Goal: Check status: Check status

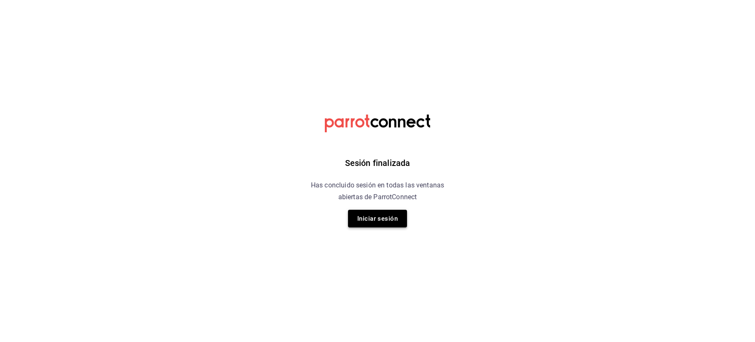
click at [386, 223] on button "Iniciar sesión" at bounding box center [377, 219] width 59 height 18
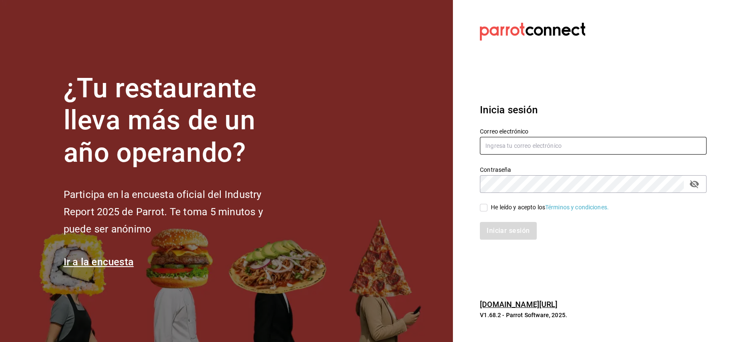
click at [495, 147] on input "text" at bounding box center [593, 146] width 227 height 18
type input "[EMAIL_ADDRESS][DOMAIN_NAME]"
click at [484, 205] on input "He leído y acepto los Términos y condiciones." at bounding box center [484, 208] width 8 height 8
checkbox input "true"
click at [492, 233] on button "Iniciar sesión" at bounding box center [508, 231] width 57 height 18
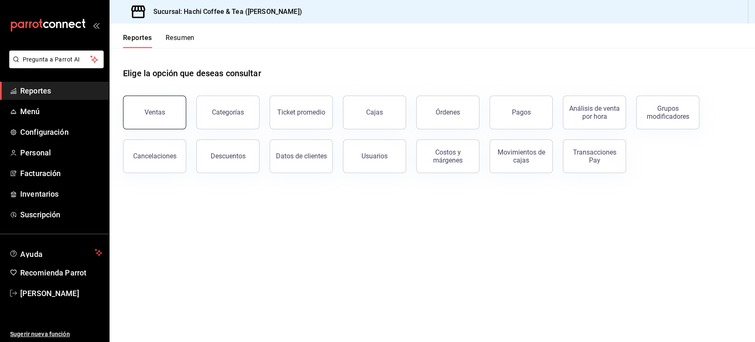
click at [163, 125] on button "Ventas" at bounding box center [154, 113] width 63 height 34
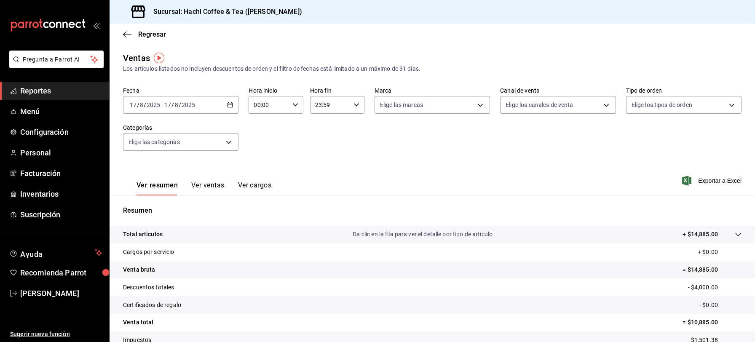
click at [230, 104] on \(Stroke\) "button" at bounding box center [230, 104] width 5 height 0
click at [154, 205] on span "Rango de fechas" at bounding box center [162, 206] width 65 height 9
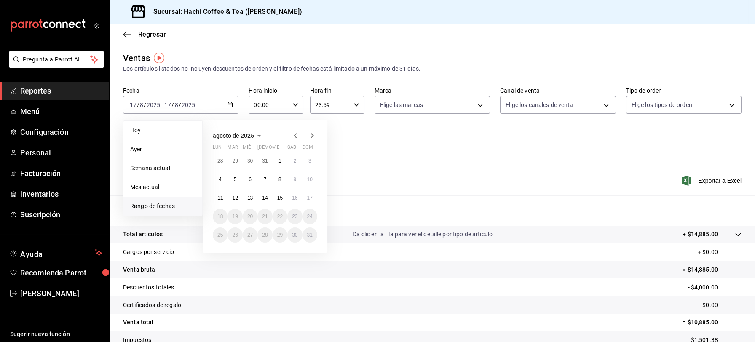
click at [295, 134] on icon "button" at bounding box center [295, 135] width 3 height 5
click at [236, 160] on abbr "1" at bounding box center [235, 161] width 3 height 6
click at [265, 235] on abbr "31" at bounding box center [264, 235] width 5 height 6
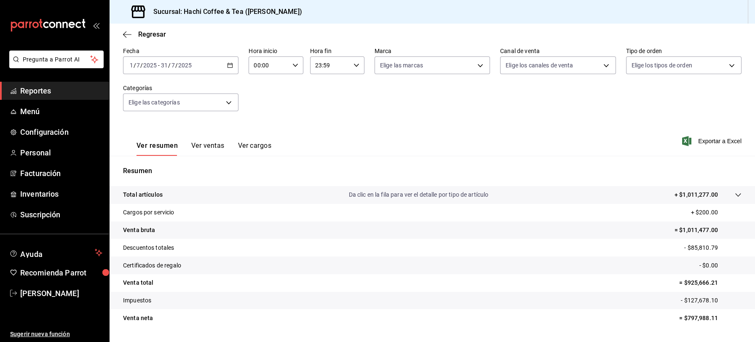
scroll to position [61, 0]
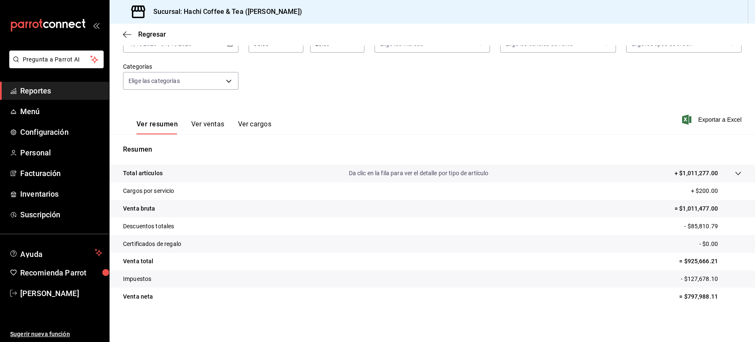
click at [640, 88] on div "Fecha 2025-07-01 1 / 7 / 2025 - 2025-07-31 31 / 7 / 2025 Hora inicio 00:00 Hora…" at bounding box center [432, 63] width 618 height 74
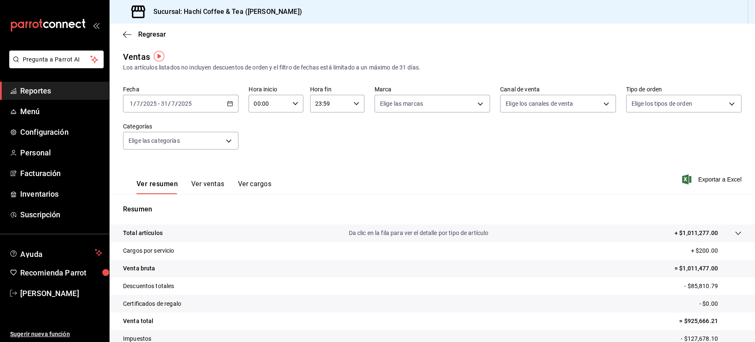
click at [229, 108] on div "2025-07-01 1 / 7 / 2025 - 2025-07-31 31 / 7 / 2025" at bounding box center [180, 104] width 115 height 18
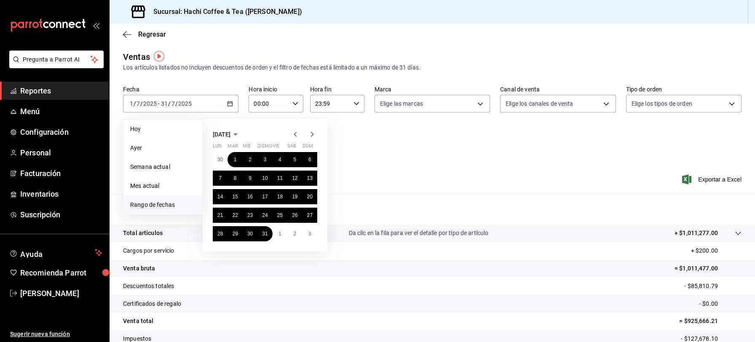
click at [294, 133] on icon "button" at bounding box center [295, 134] width 10 height 10
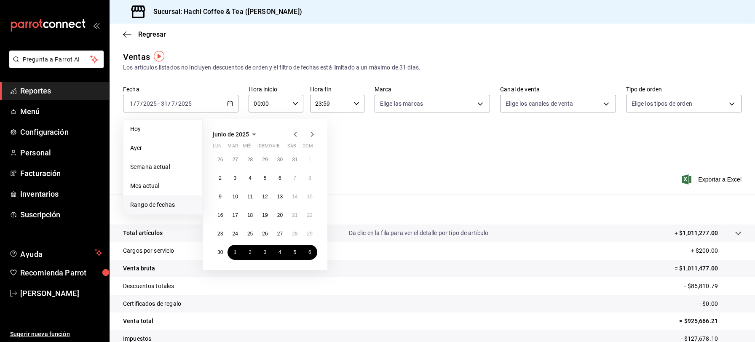
click at [294, 133] on icon "button" at bounding box center [295, 134] width 10 height 10
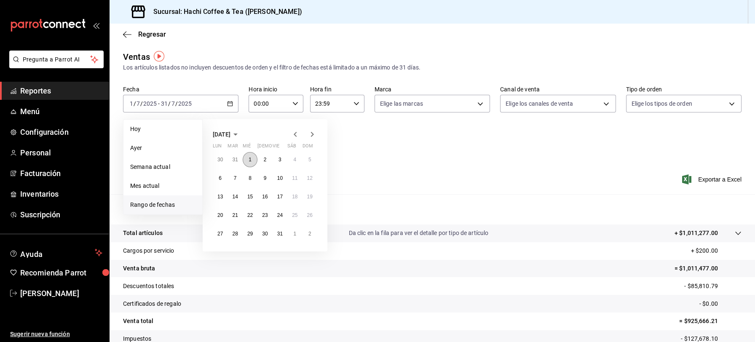
click at [247, 159] on button "1" at bounding box center [250, 159] width 15 height 15
click at [312, 133] on icon "button" at bounding box center [312, 134] width 3 height 5
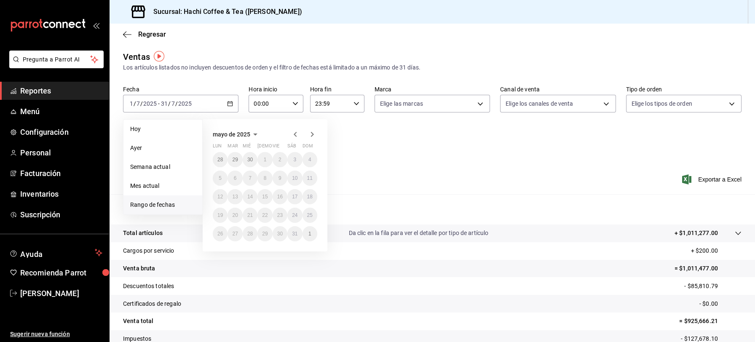
click at [312, 133] on icon "button" at bounding box center [312, 134] width 3 height 5
click at [295, 135] on icon "button" at bounding box center [295, 134] width 3 height 5
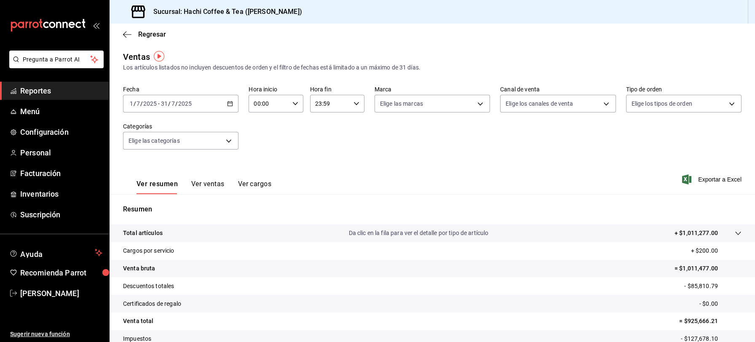
click at [228, 105] on icon "button" at bounding box center [230, 104] width 6 height 6
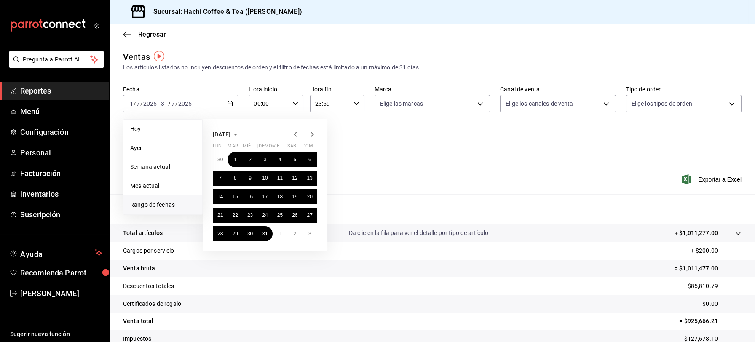
click at [295, 135] on icon "button" at bounding box center [295, 134] width 3 height 5
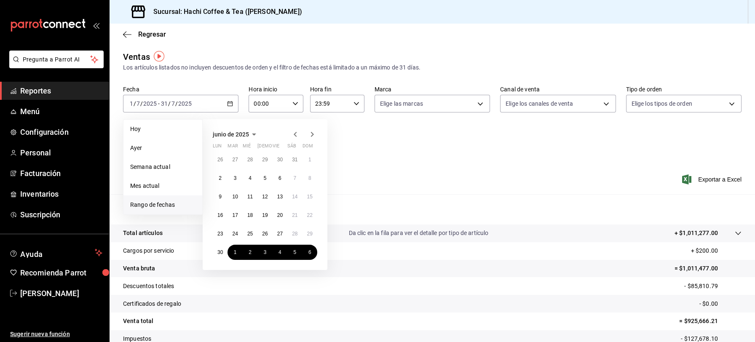
click at [295, 135] on icon "button" at bounding box center [295, 134] width 3 height 5
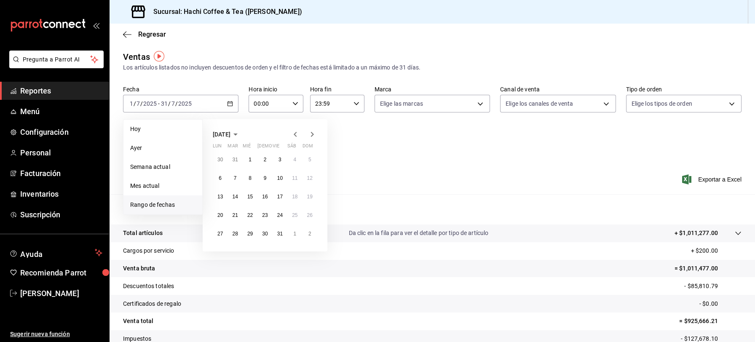
click at [295, 135] on icon "button" at bounding box center [295, 134] width 3 height 5
click at [311, 134] on icon "button" at bounding box center [312, 134] width 10 height 10
click at [246, 159] on button "1" at bounding box center [250, 159] width 15 height 15
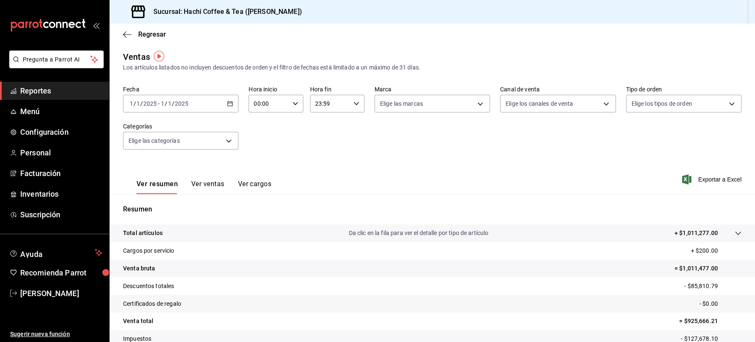
click at [246, 160] on div "Ver resumen Ver ventas Ver cargos Exportar a Excel" at bounding box center [431, 177] width 645 height 35
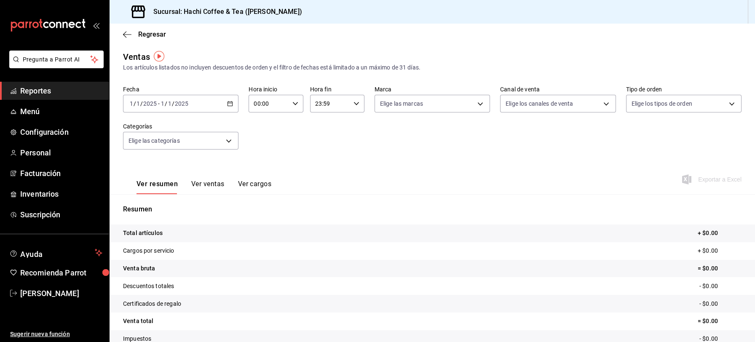
click at [227, 104] on icon "button" at bounding box center [230, 104] width 6 height 6
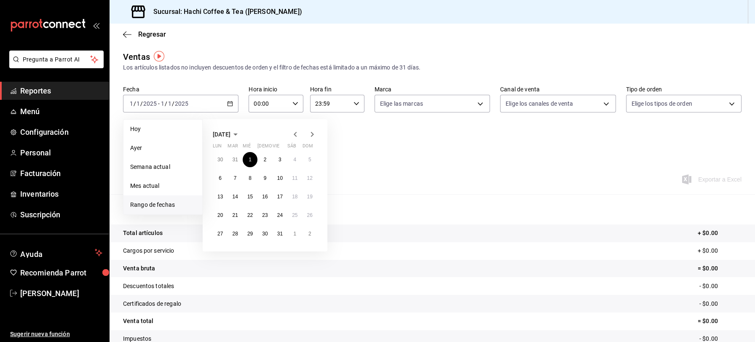
click at [310, 134] on icon "button" at bounding box center [312, 134] width 10 height 10
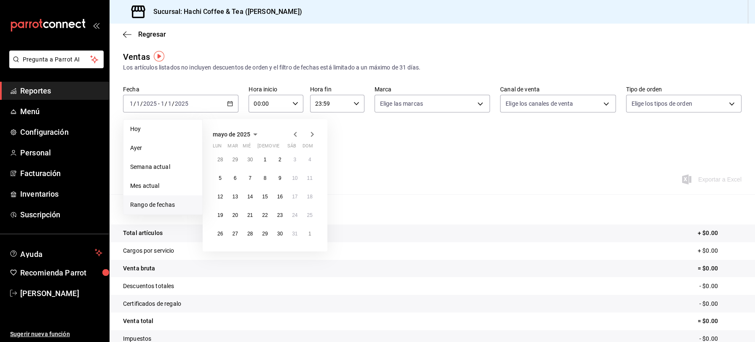
click at [310, 134] on icon "button" at bounding box center [312, 134] width 10 height 10
click at [277, 192] on button "15" at bounding box center [279, 196] width 15 height 15
click at [277, 192] on div "Ver resumen Ver ventas Ver cargos Exportar a Excel" at bounding box center [431, 177] width 645 height 35
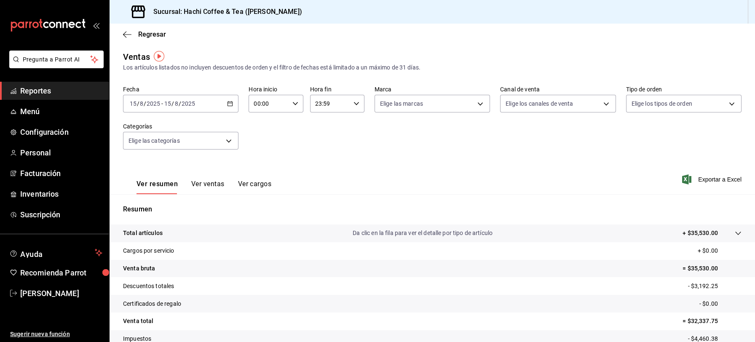
click at [68, 87] on span "Reportes" at bounding box center [61, 90] width 82 height 11
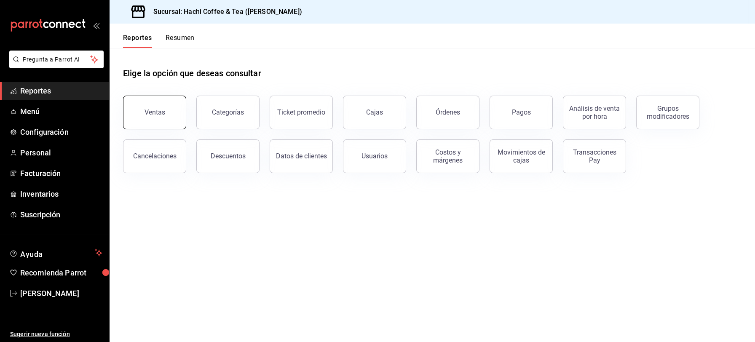
click at [157, 114] on div "Ventas" at bounding box center [154, 112] width 21 height 8
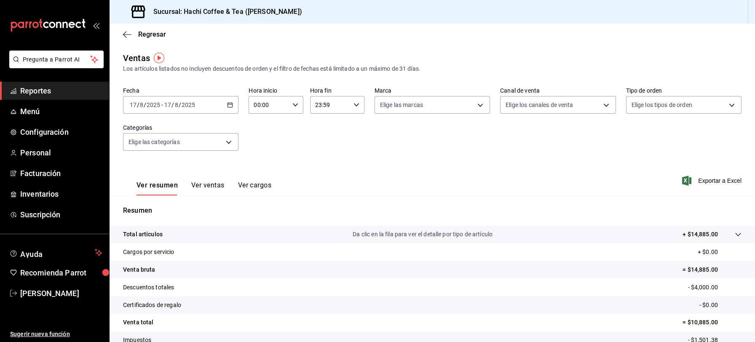
click at [228, 103] on \(Stroke\) "button" at bounding box center [229, 105] width 5 height 5
click at [144, 207] on span "Rango de fechas" at bounding box center [162, 206] width 65 height 9
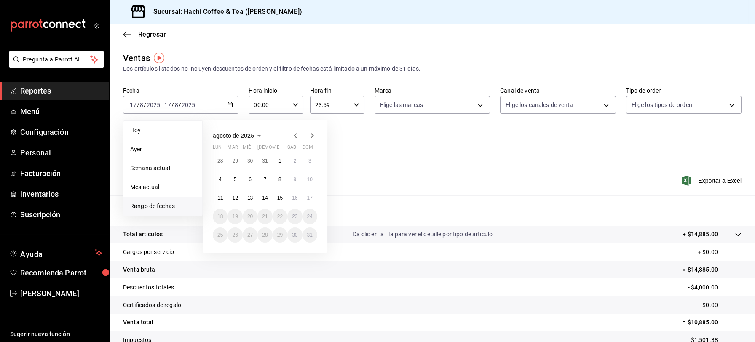
click at [295, 137] on icon "button" at bounding box center [295, 136] width 10 height 10
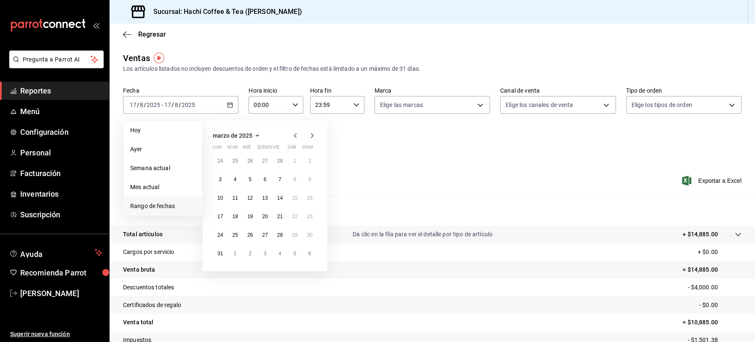
click at [295, 137] on icon "button" at bounding box center [295, 136] width 10 height 10
click at [249, 159] on abbr "1" at bounding box center [249, 161] width 3 height 6
click at [314, 135] on icon "button" at bounding box center [312, 136] width 10 height 10
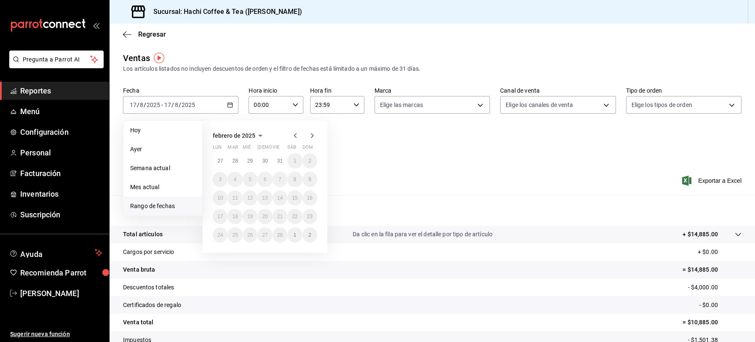
click at [314, 135] on icon "button" at bounding box center [312, 136] width 10 height 10
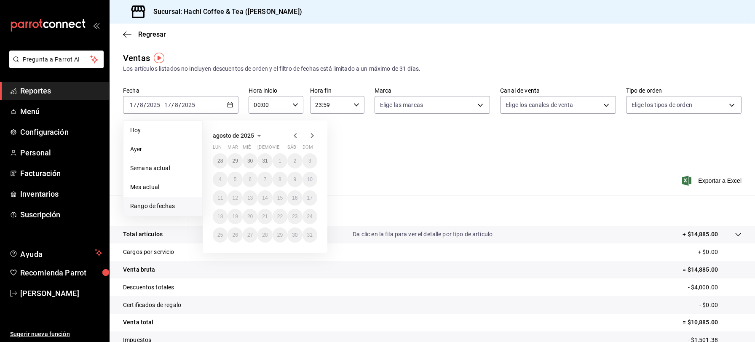
click at [297, 136] on icon "button" at bounding box center [295, 136] width 10 height 10
click at [311, 134] on icon "button" at bounding box center [312, 135] width 3 height 5
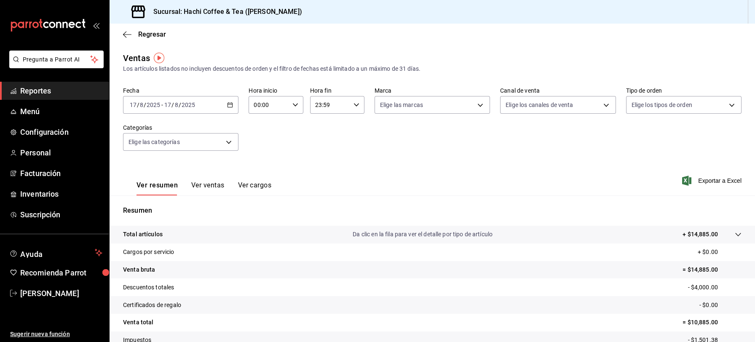
click at [227, 105] on \(Stroke\) "button" at bounding box center [229, 105] width 5 height 5
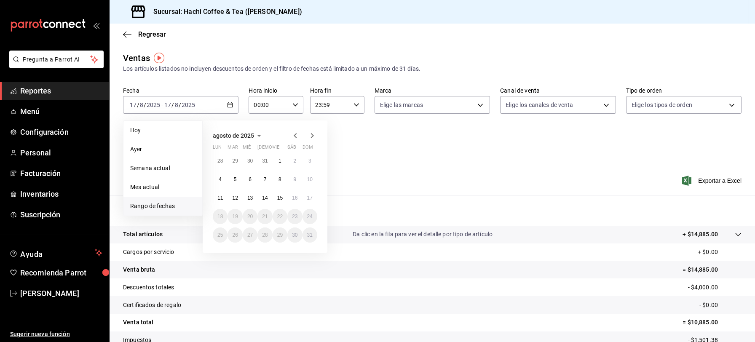
click at [296, 133] on icon "button" at bounding box center [295, 135] width 3 height 5
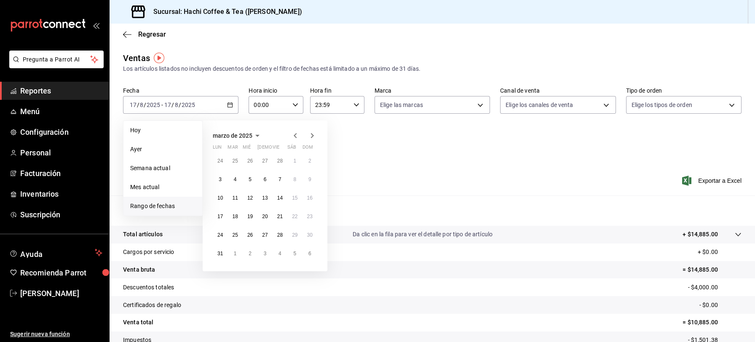
click at [296, 133] on icon "button" at bounding box center [295, 135] width 3 height 5
click at [250, 163] on abbr "1" at bounding box center [249, 161] width 3 height 6
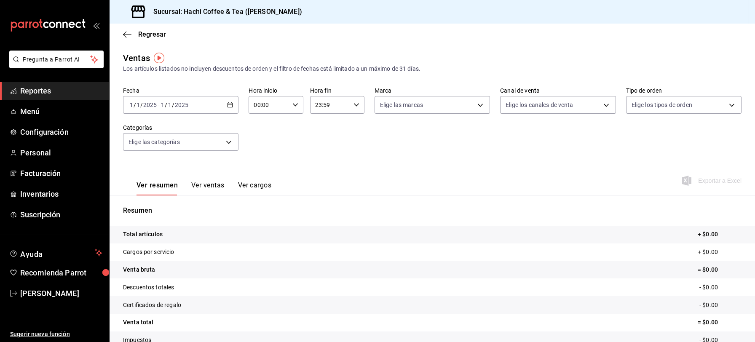
click at [227, 106] on icon "button" at bounding box center [230, 105] width 6 height 6
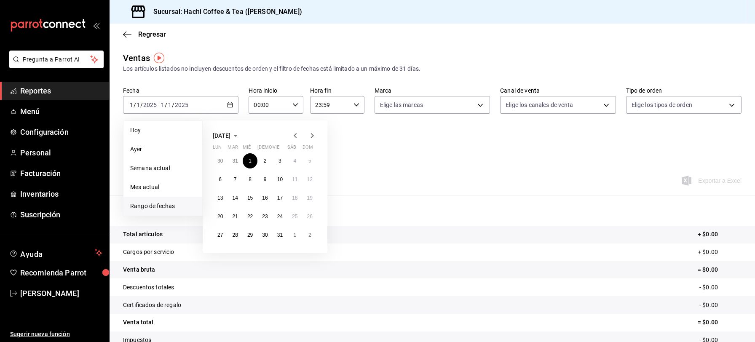
click at [310, 133] on icon "button" at bounding box center [312, 136] width 10 height 10
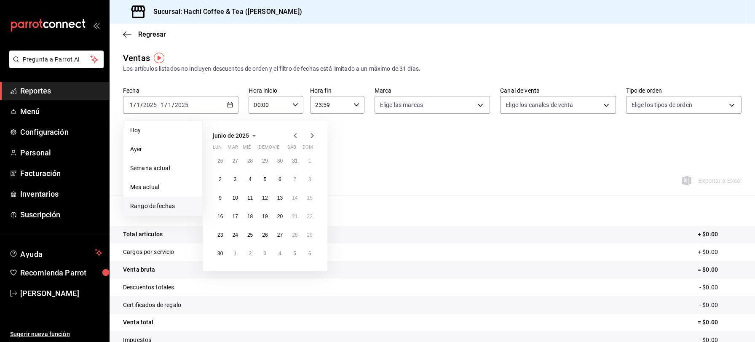
click at [310, 133] on icon "button" at bounding box center [312, 136] width 10 height 10
click at [278, 197] on abbr "15" at bounding box center [279, 198] width 5 height 6
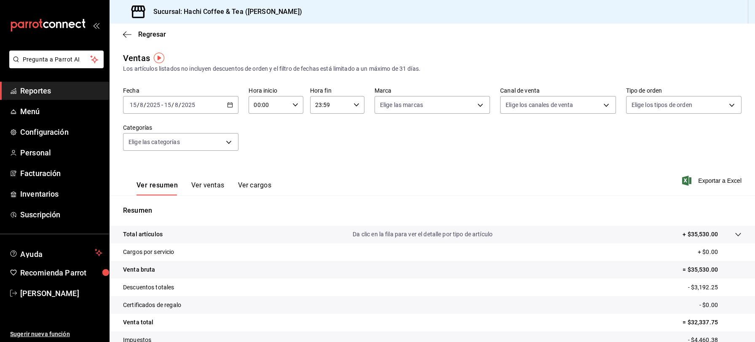
click at [227, 107] on \(Stroke\) "button" at bounding box center [229, 105] width 5 height 5
click at [45, 87] on span "Reportes" at bounding box center [61, 90] width 82 height 11
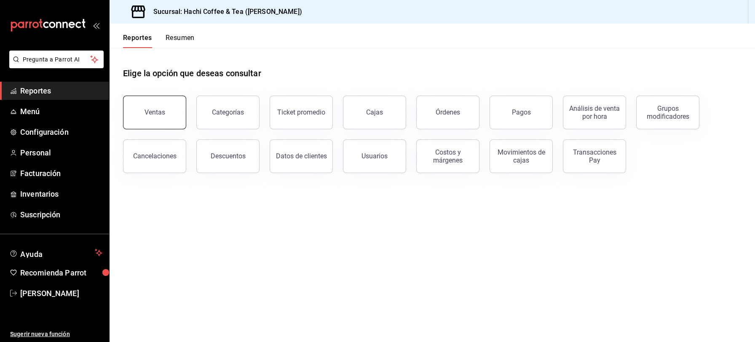
click at [149, 109] on div "Ventas" at bounding box center [154, 112] width 21 height 8
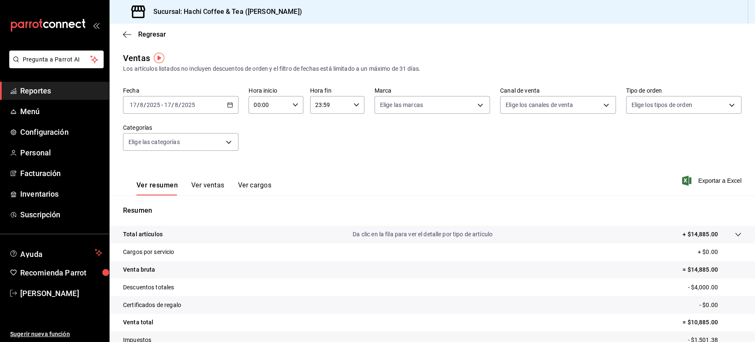
click at [229, 106] on icon "button" at bounding box center [230, 105] width 6 height 6
click at [149, 208] on span "Rango de fechas" at bounding box center [162, 206] width 65 height 9
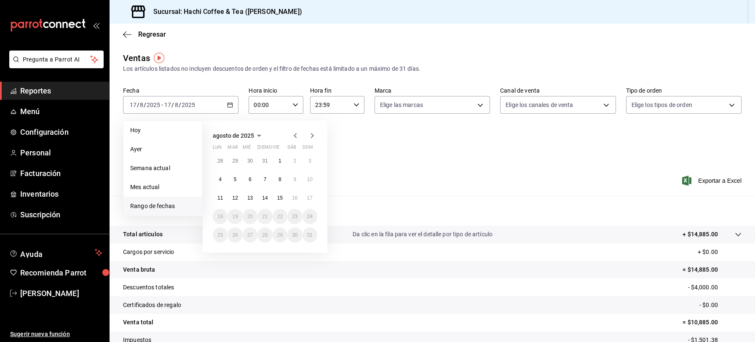
click at [295, 133] on icon "button" at bounding box center [295, 136] width 10 height 10
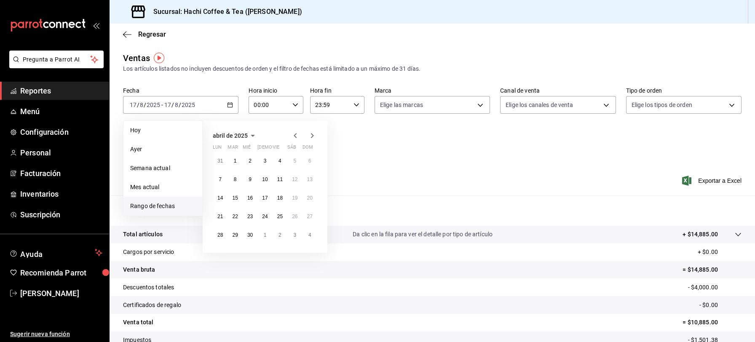
click at [295, 133] on icon "button" at bounding box center [295, 136] width 10 height 10
click at [248, 158] on abbr "1" at bounding box center [249, 161] width 3 height 6
click at [307, 135] on icon "button" at bounding box center [312, 136] width 10 height 10
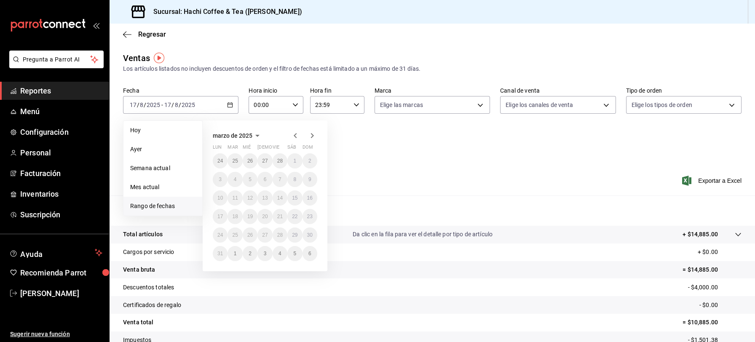
click at [307, 135] on icon "button" at bounding box center [312, 136] width 10 height 10
